Goal: Task Accomplishment & Management: Manage account settings

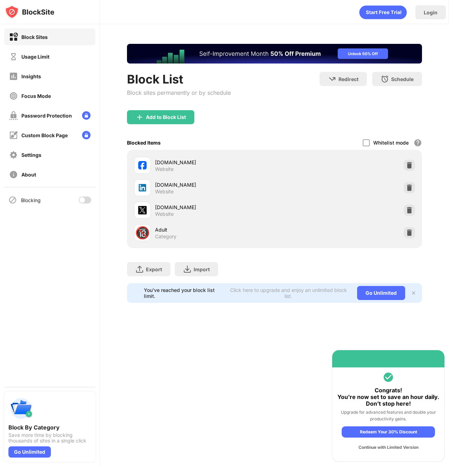
click at [85, 201] on div at bounding box center [85, 199] width 13 height 7
click at [120, 168] on div "Block List Block sites permanently or by schedule Redirect Choose a site to be …" at bounding box center [274, 173] width 349 height 298
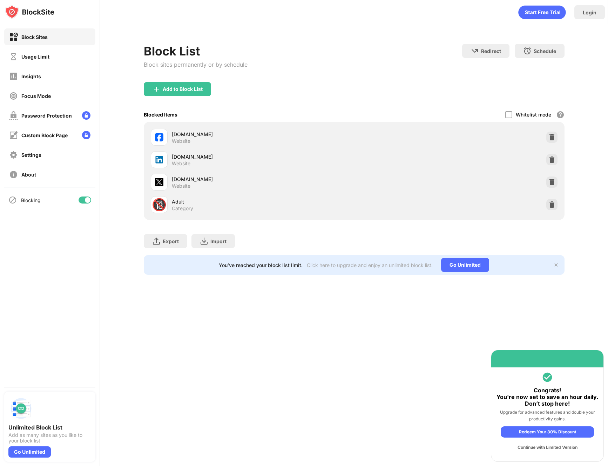
click at [88, 202] on div at bounding box center [88, 200] width 6 height 6
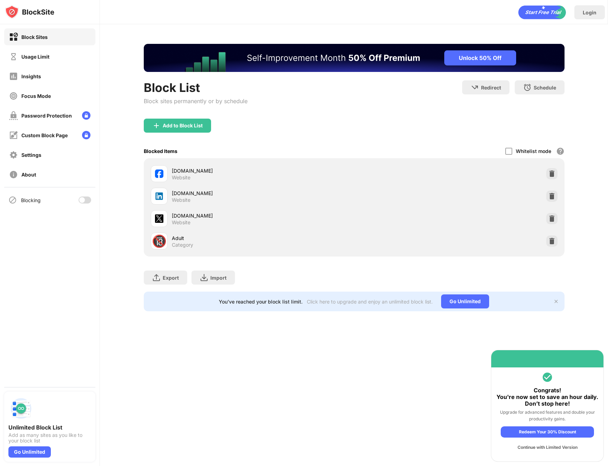
click at [350, 192] on div "[DOMAIN_NAME]" at bounding box center [263, 192] width 182 height 7
